Goal: Information Seeking & Learning: Check status

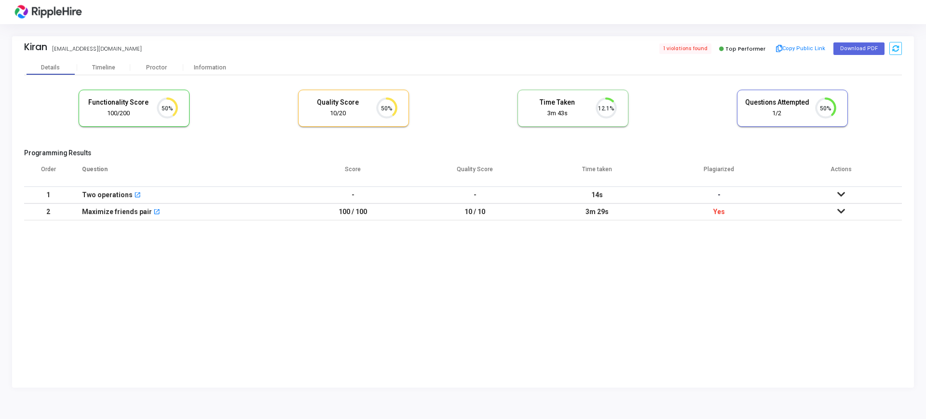
scroll to position [20, 25]
click at [108, 65] on div "Timeline" at bounding box center [103, 67] width 23 height 7
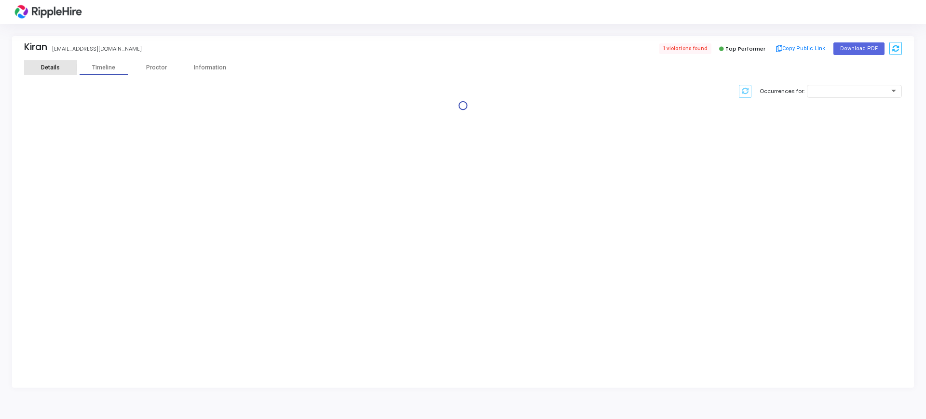
click at [35, 64] on div "Details" at bounding box center [50, 67] width 53 height 7
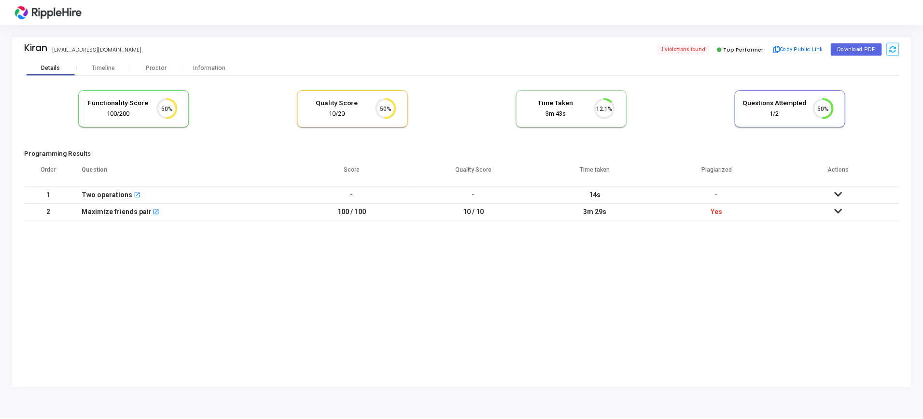
scroll to position [20, 25]
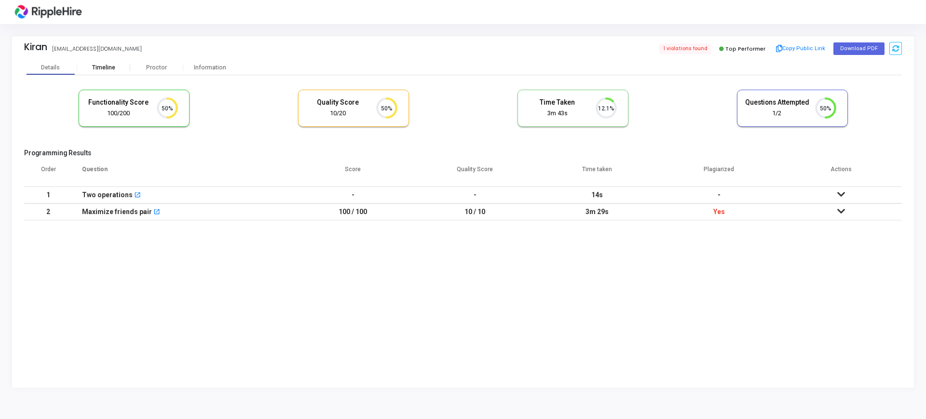
click at [90, 69] on div "Timeline" at bounding box center [103, 67] width 53 height 7
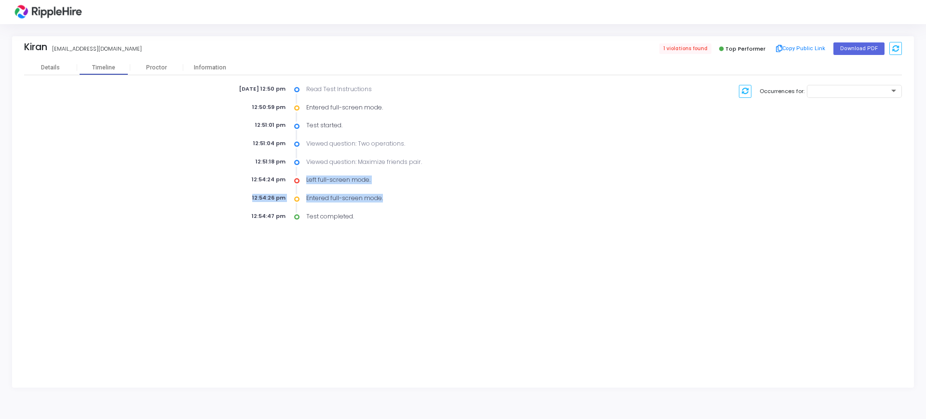
drag, startPoint x: 305, startPoint y: 180, endPoint x: 413, endPoint y: 189, distance: 108.0
click at [413, 189] on div "[DATE] 12:50 pm Read Test Instructions 12:50:59 pm Entered full-screen mode. 12…" at bounding box center [388, 153] width 437 height 137
click at [472, 170] on div "[DATE] 12:50 pm Read Test Instructions 12:50:59 pm Entered full-screen mode. 12…" at bounding box center [388, 153] width 437 height 137
click at [149, 69] on div "Proctor" at bounding box center [156, 67] width 53 height 7
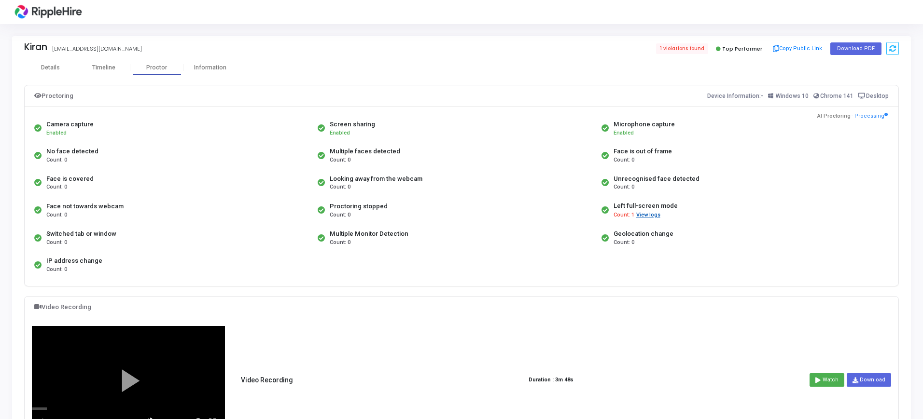
click at [646, 217] on button "View logs" at bounding box center [647, 215] width 25 height 9
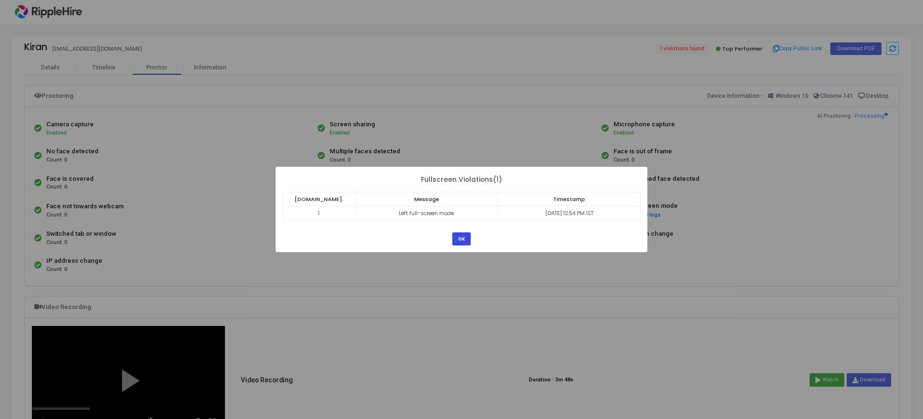
click at [458, 236] on button "OK" at bounding box center [461, 239] width 18 height 13
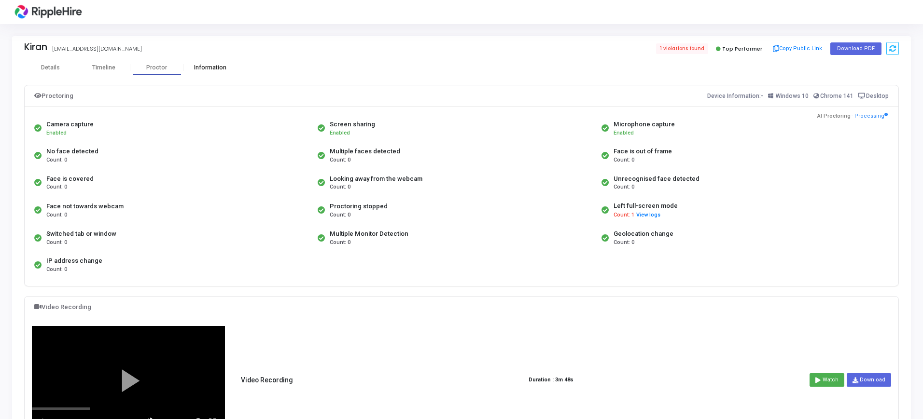
click at [221, 68] on div "Information" at bounding box center [209, 67] width 53 height 7
